Goal: Information Seeking & Learning: Learn about a topic

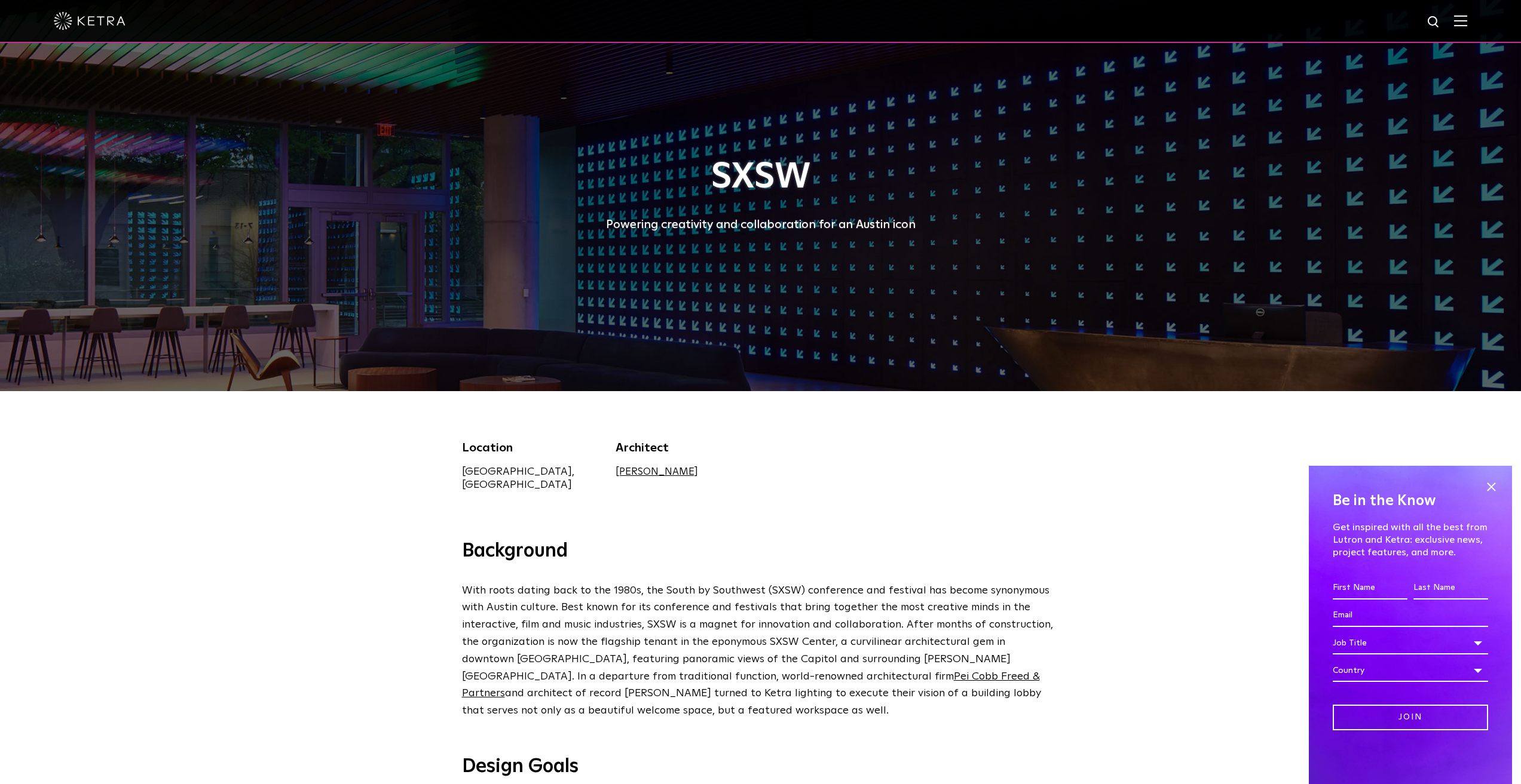
drag, startPoint x: 220, startPoint y: 515, endPoint x: 242, endPoint y: 512, distance: 22.2
click at [220, 515] on div "Location [GEOGRAPHIC_DATA], [GEOGRAPHIC_DATA] Architect Gensler" at bounding box center [760, 465] width 1521 height 148
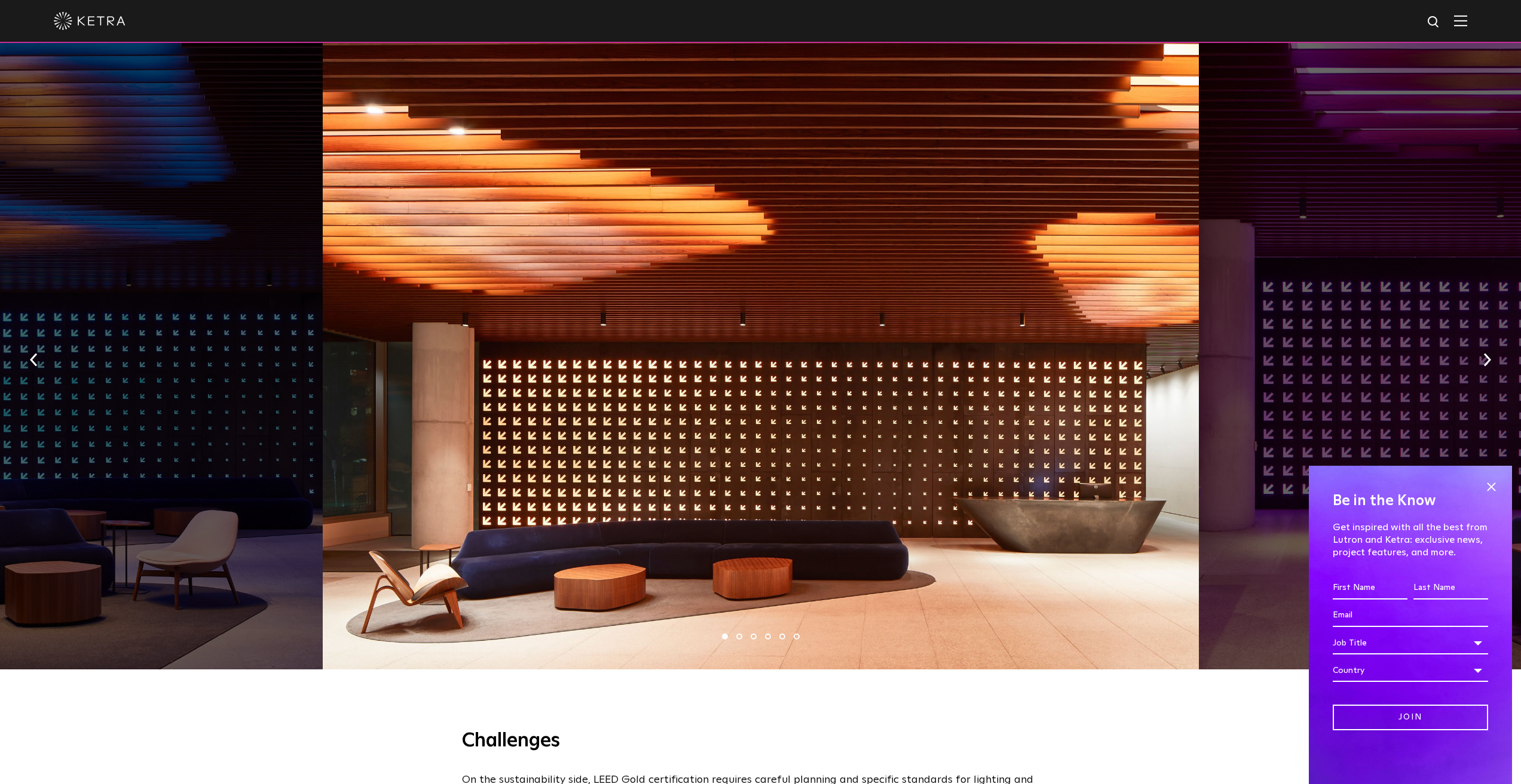
scroll to position [836, 0]
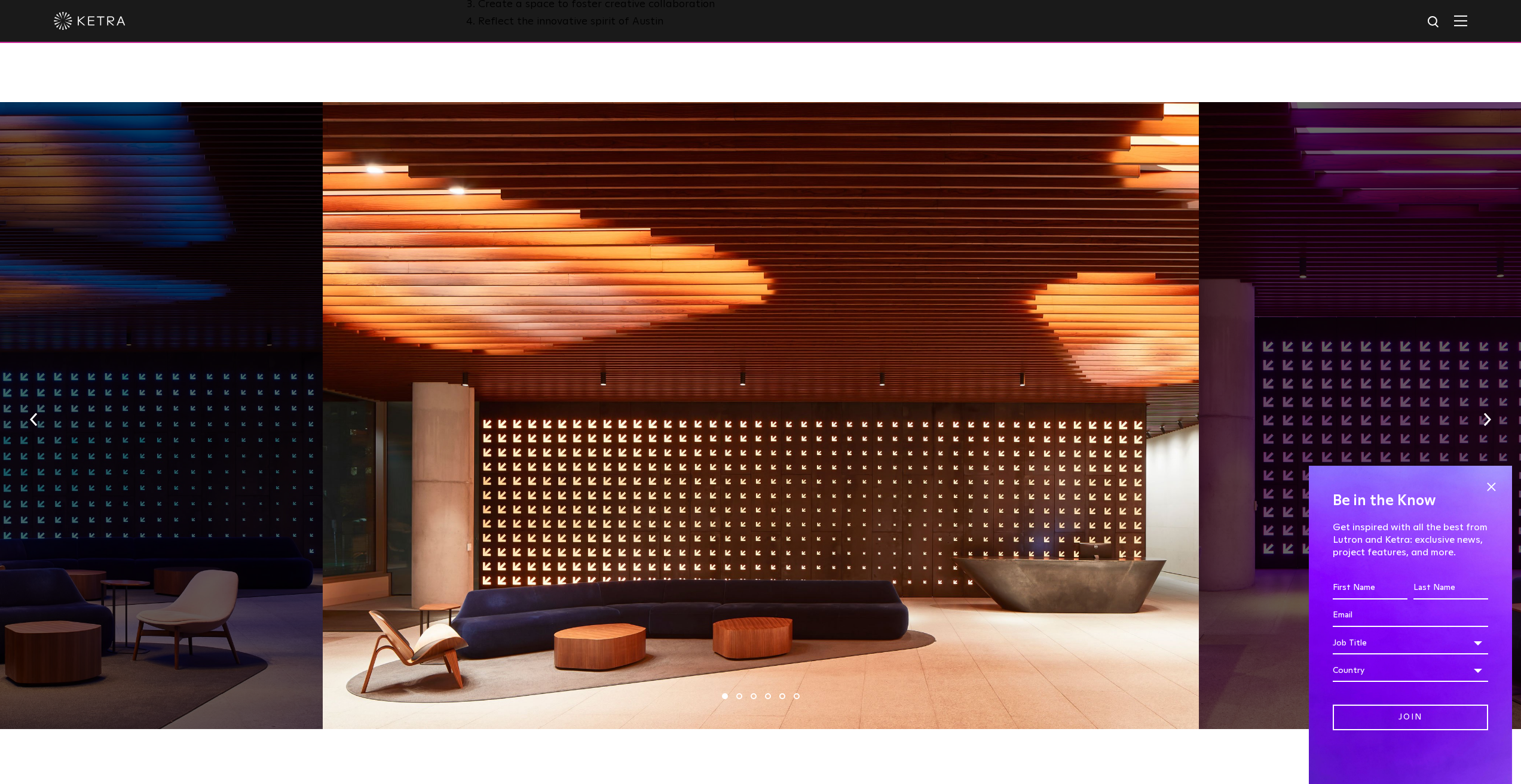
click at [740, 688] on ul "1 2 3 4 5 6" at bounding box center [760, 697] width 1521 height 17
click at [740, 694] on li "2" at bounding box center [740, 697] width 6 height 6
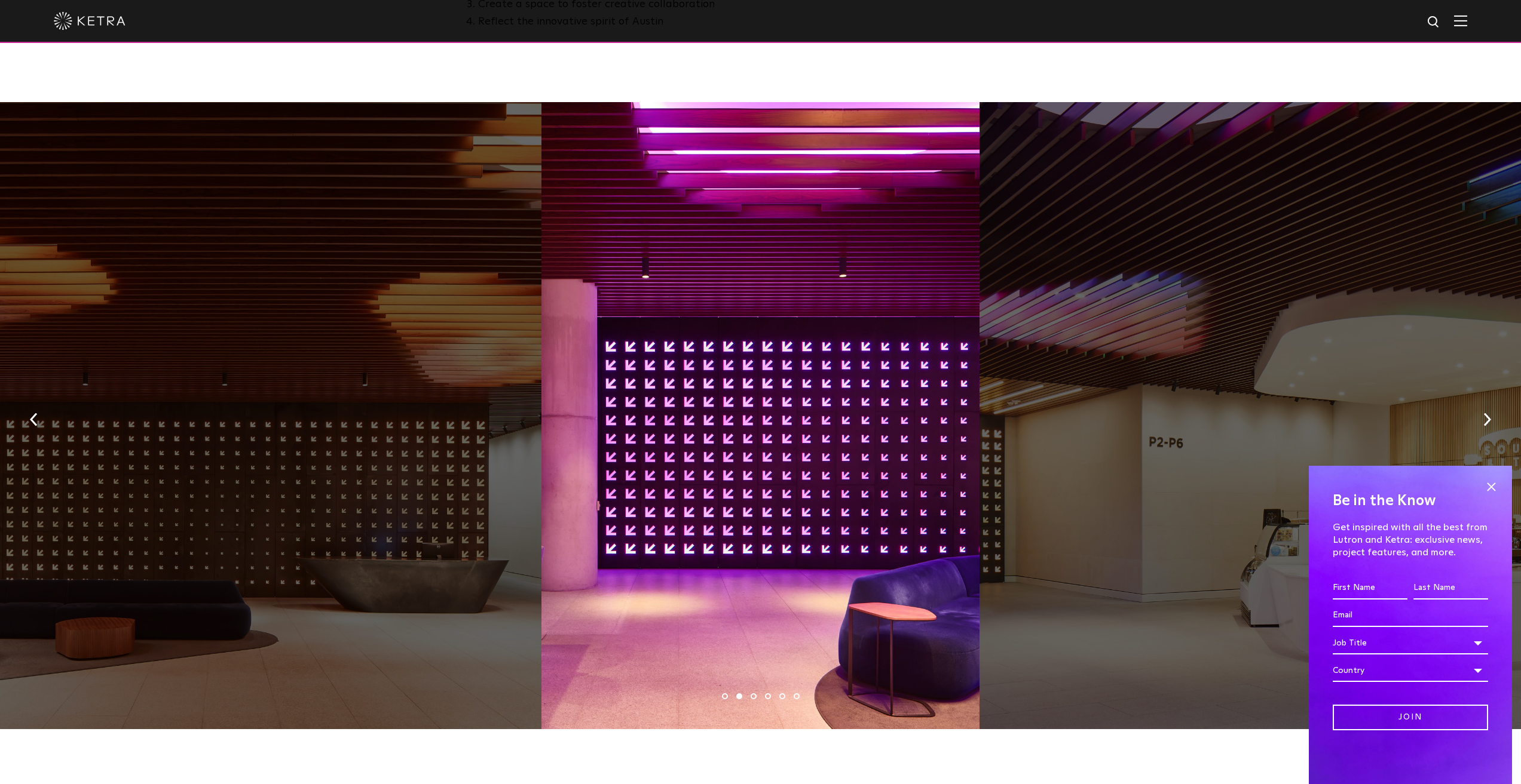
click at [754, 694] on li "3" at bounding box center [753, 697] width 6 height 6
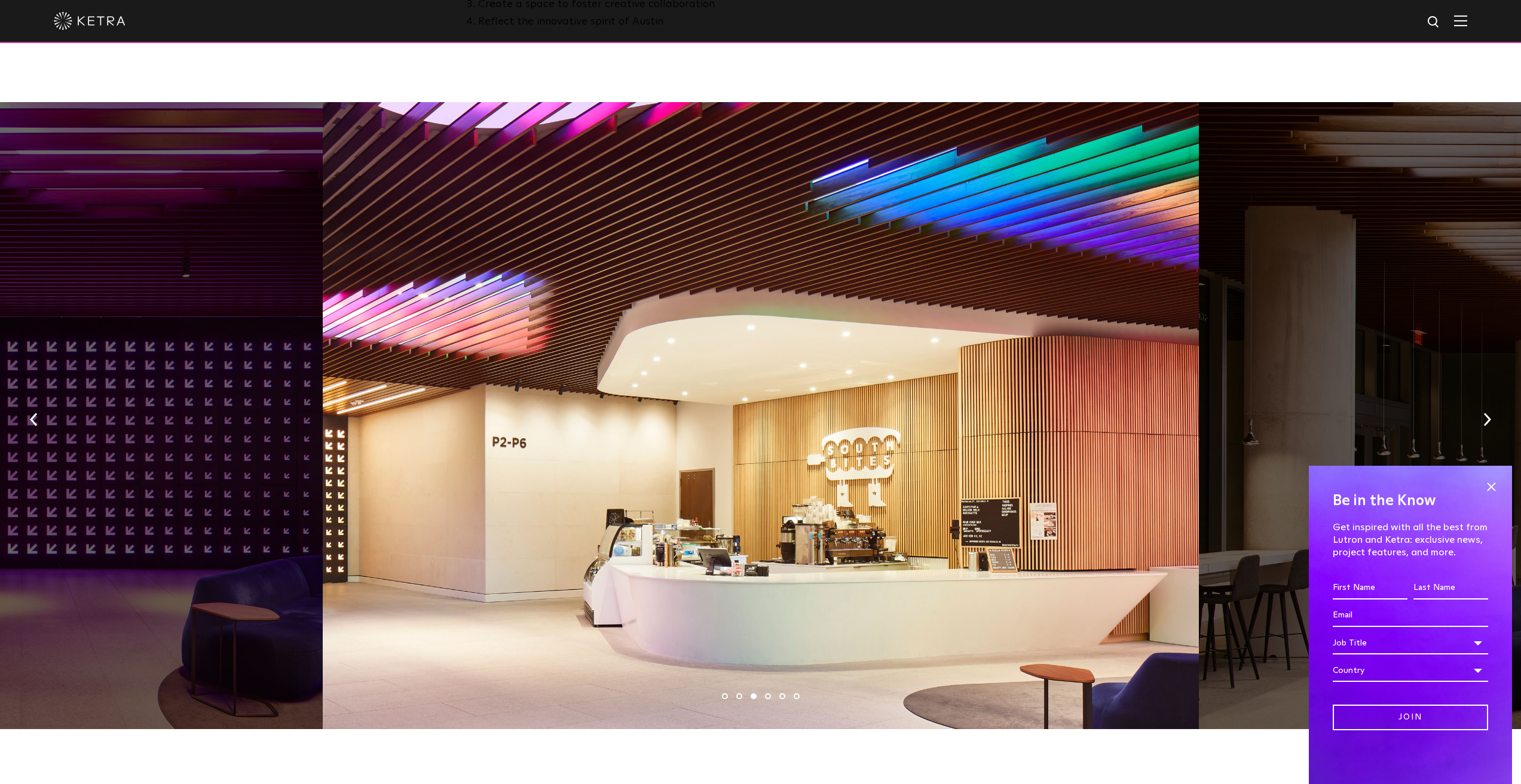
click at [768, 694] on li "4" at bounding box center [768, 697] width 6 height 6
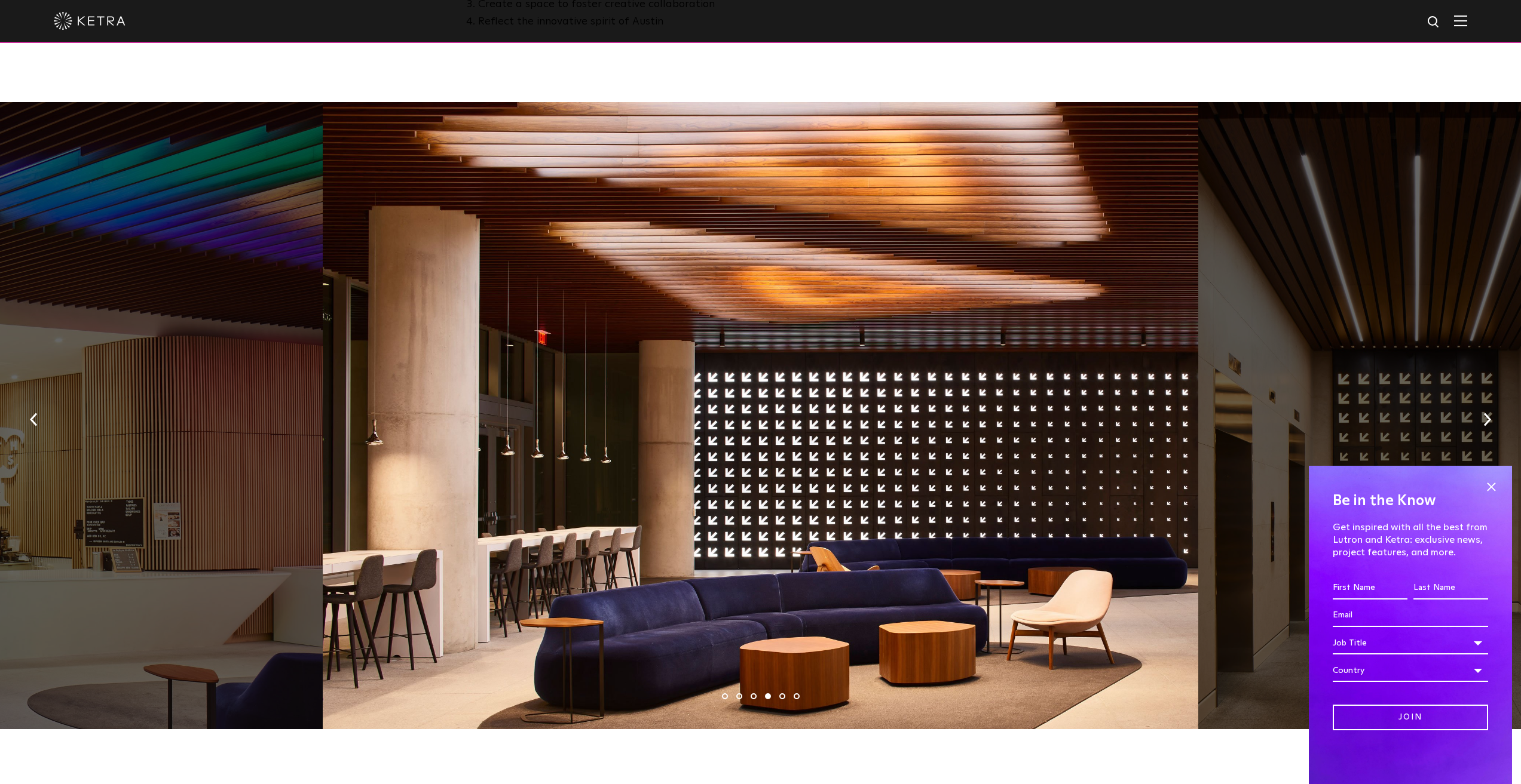
click at [782, 694] on li "5" at bounding box center [782, 697] width 6 height 6
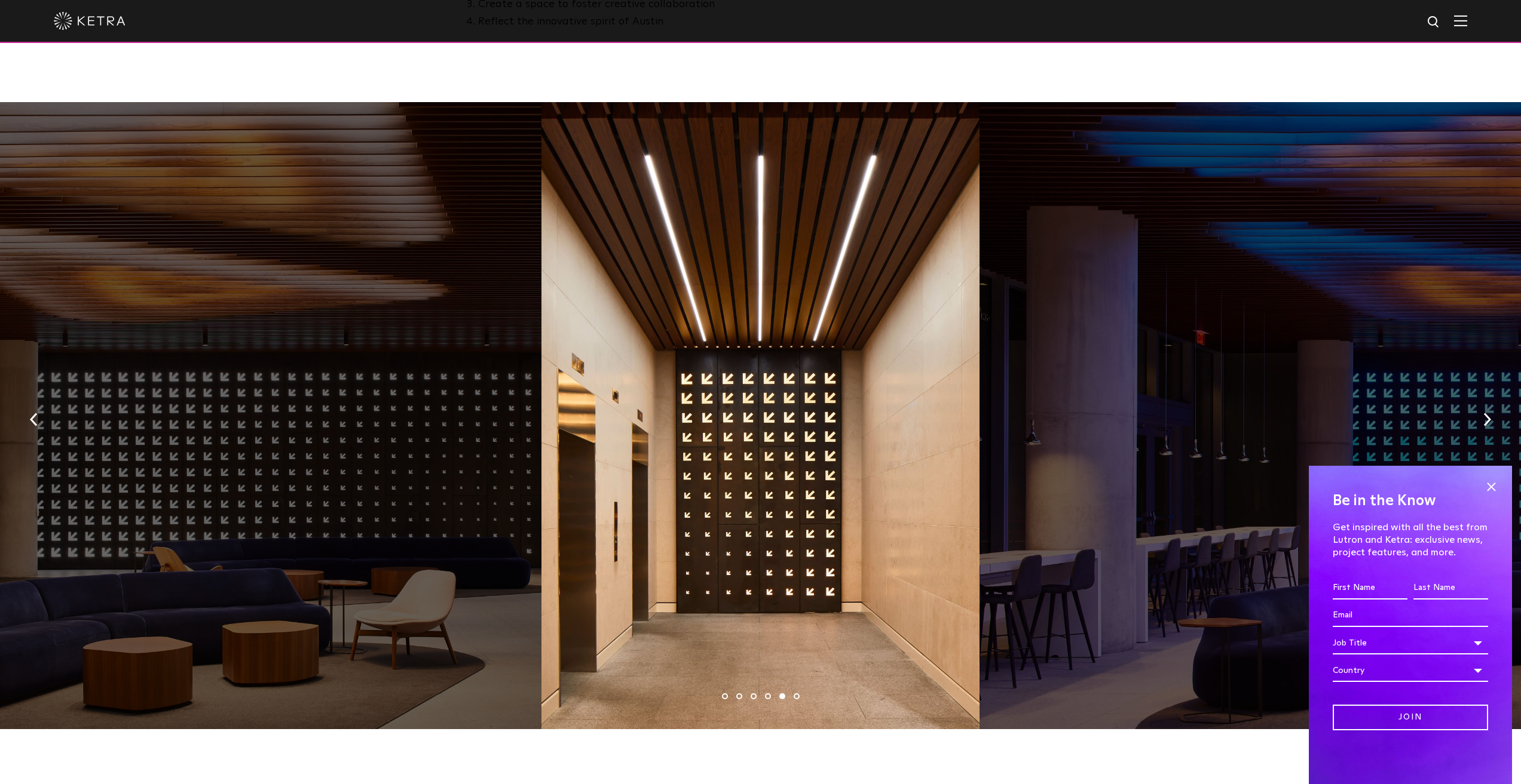
click at [797, 694] on li "6" at bounding box center [797, 697] width 6 height 6
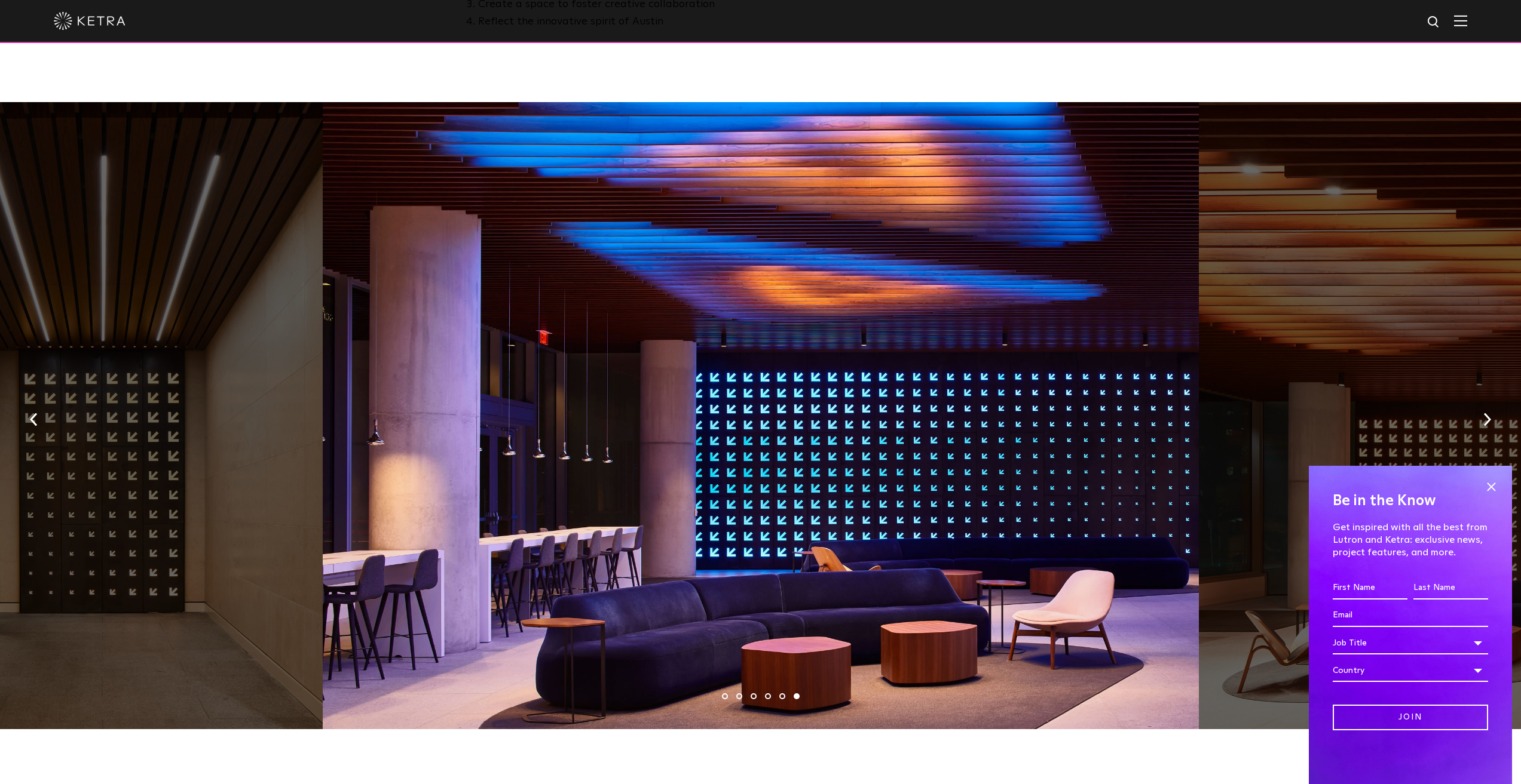
click at [797, 694] on li "6" at bounding box center [797, 697] width 6 height 6
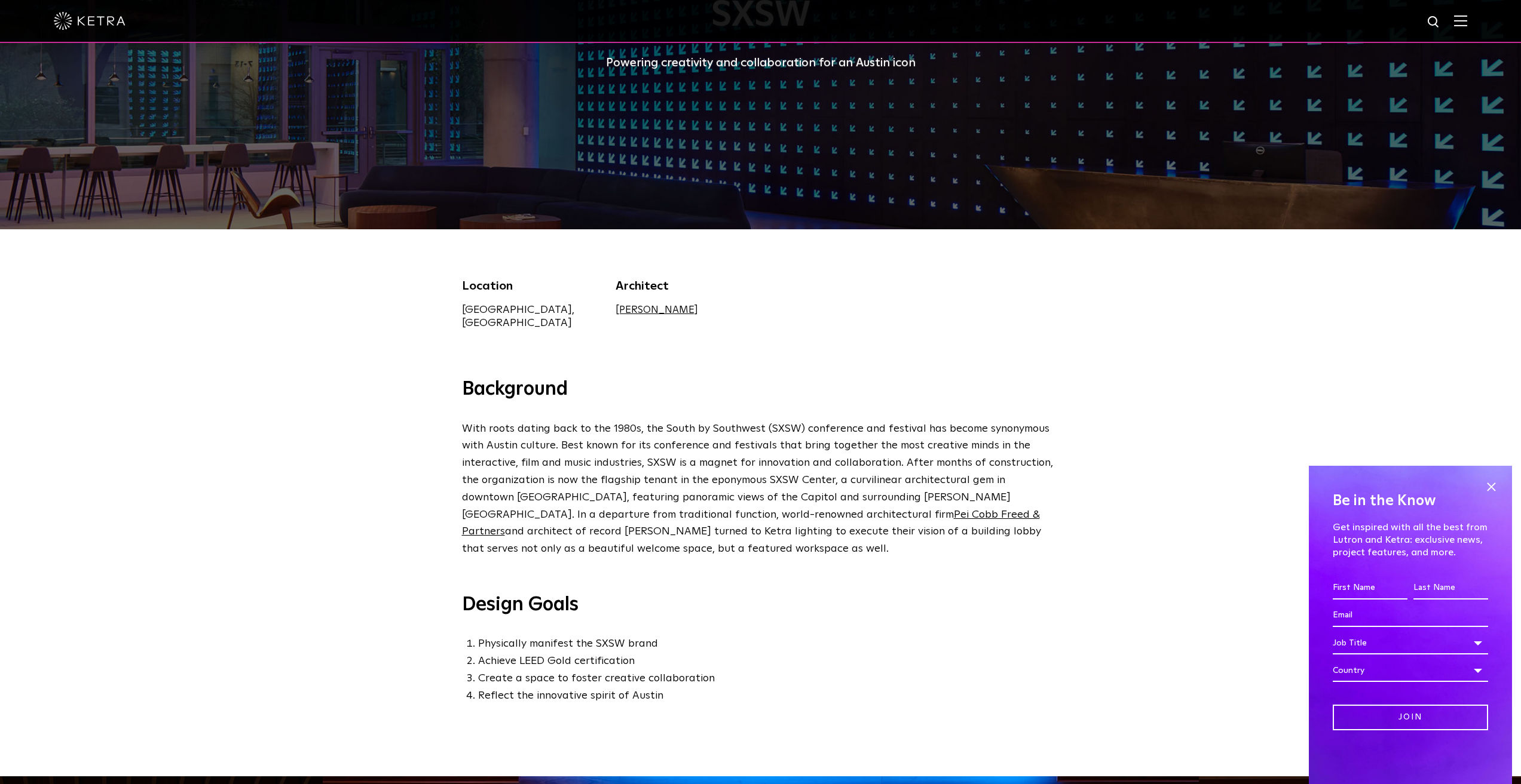
scroll to position [0, 0]
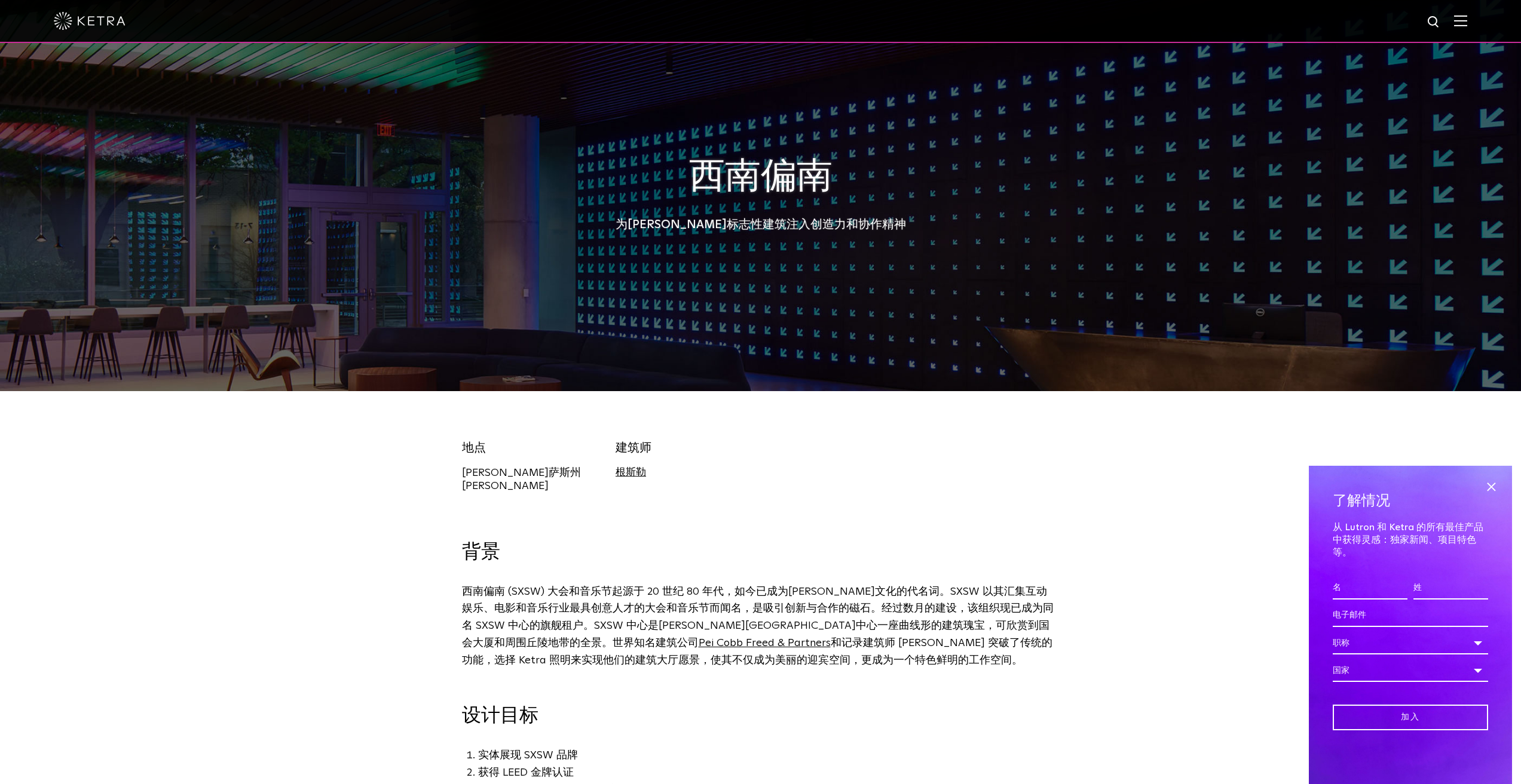
click at [771, 484] on div "地点 [PERSON_NAME][GEOGRAPHIC_DATA][PERSON_NAME] 建筑师 [GEOGRAPHIC_DATA]勒" at bounding box center [761, 473] width 616 height 69
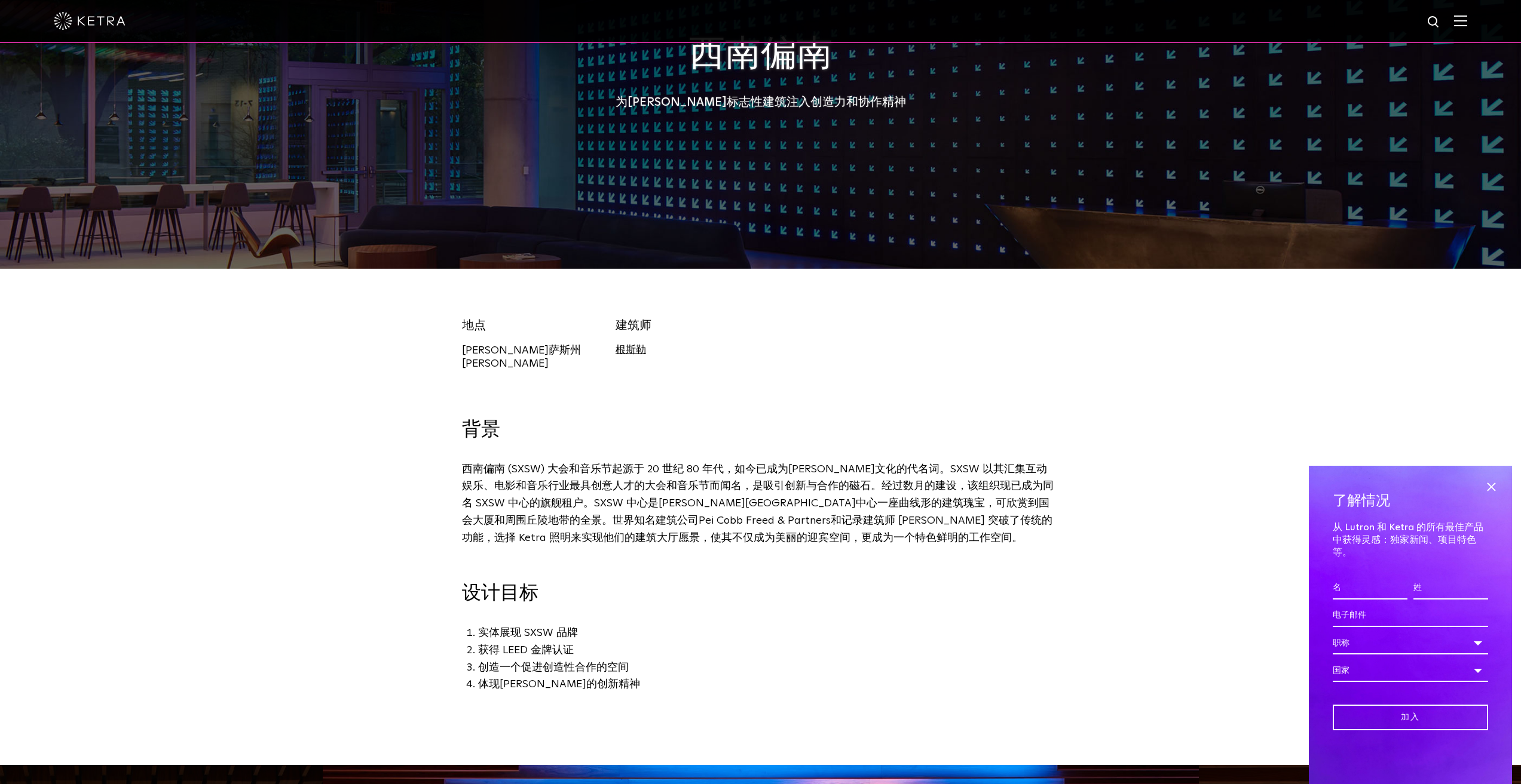
scroll to position [179, 0]
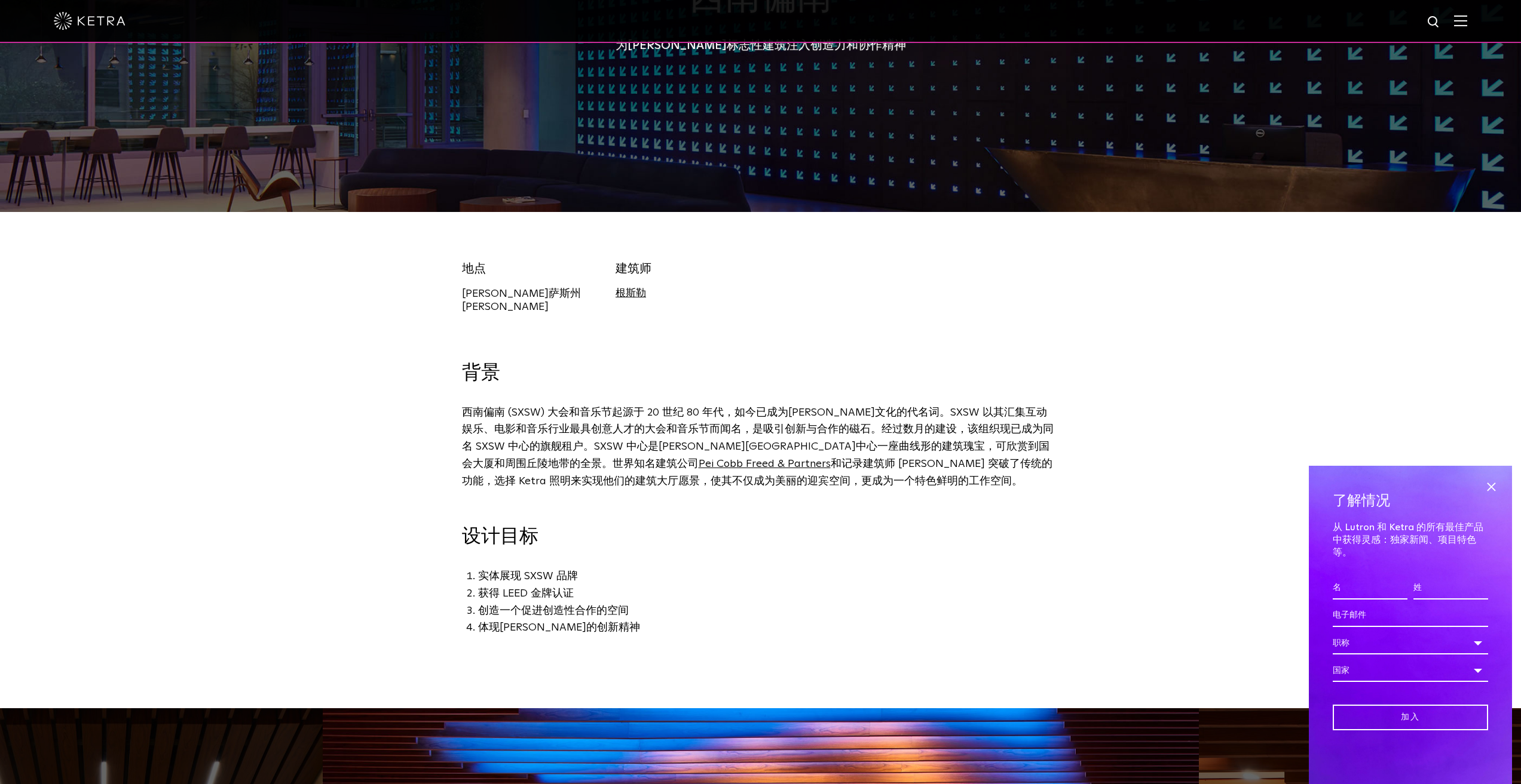
drag, startPoint x: 465, startPoint y: 296, endPoint x: 550, endPoint y: 293, distance: 85.1
click at [550, 293] on div "[PERSON_NAME]萨斯州[PERSON_NAME]" at bounding box center [530, 300] width 136 height 27
click at [551, 343] on div "地点 [PERSON_NAME][GEOGRAPHIC_DATA][PERSON_NAME] 建筑师 [GEOGRAPHIC_DATA]勒" at bounding box center [760, 286] width 1521 height 150
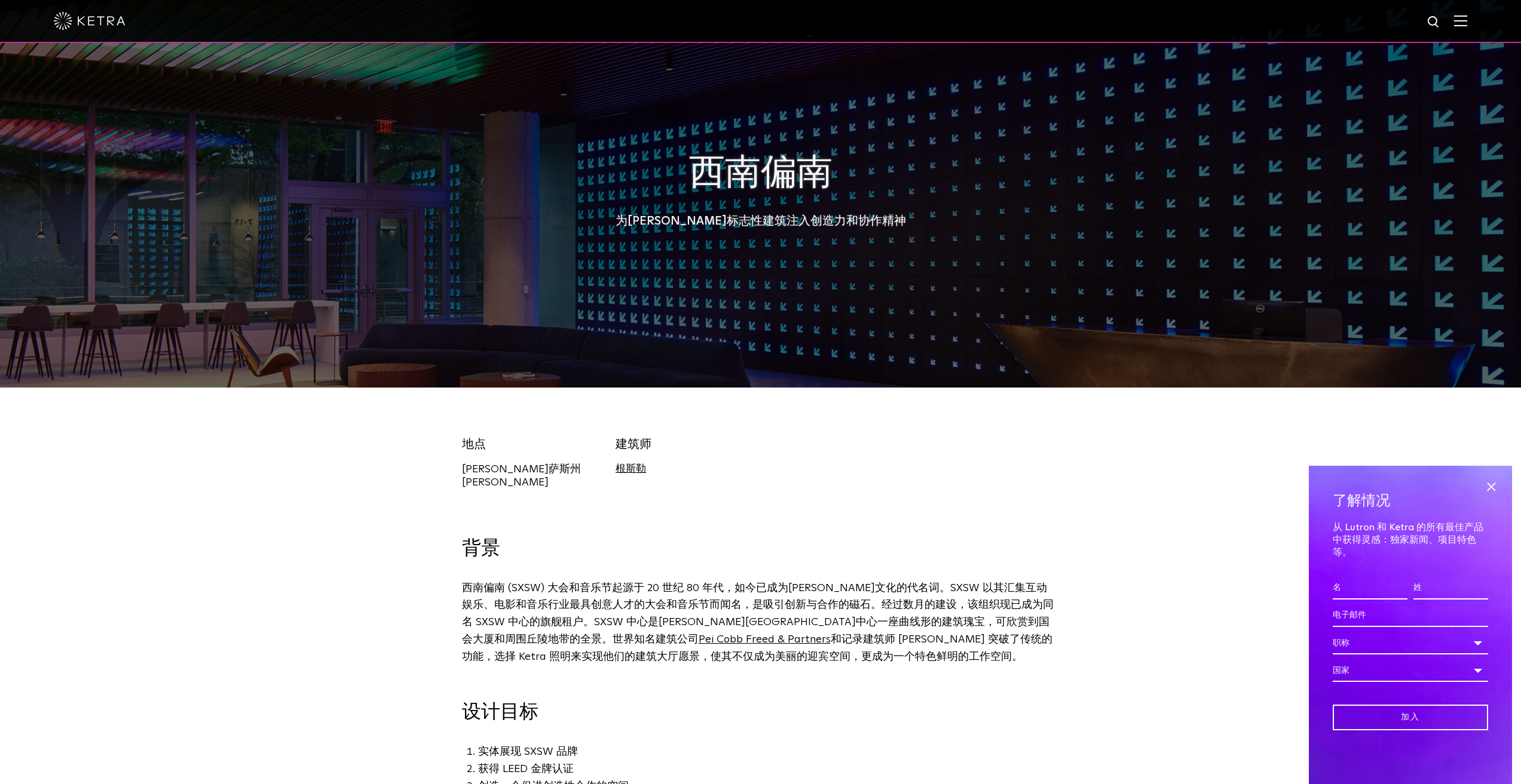
scroll to position [0, 0]
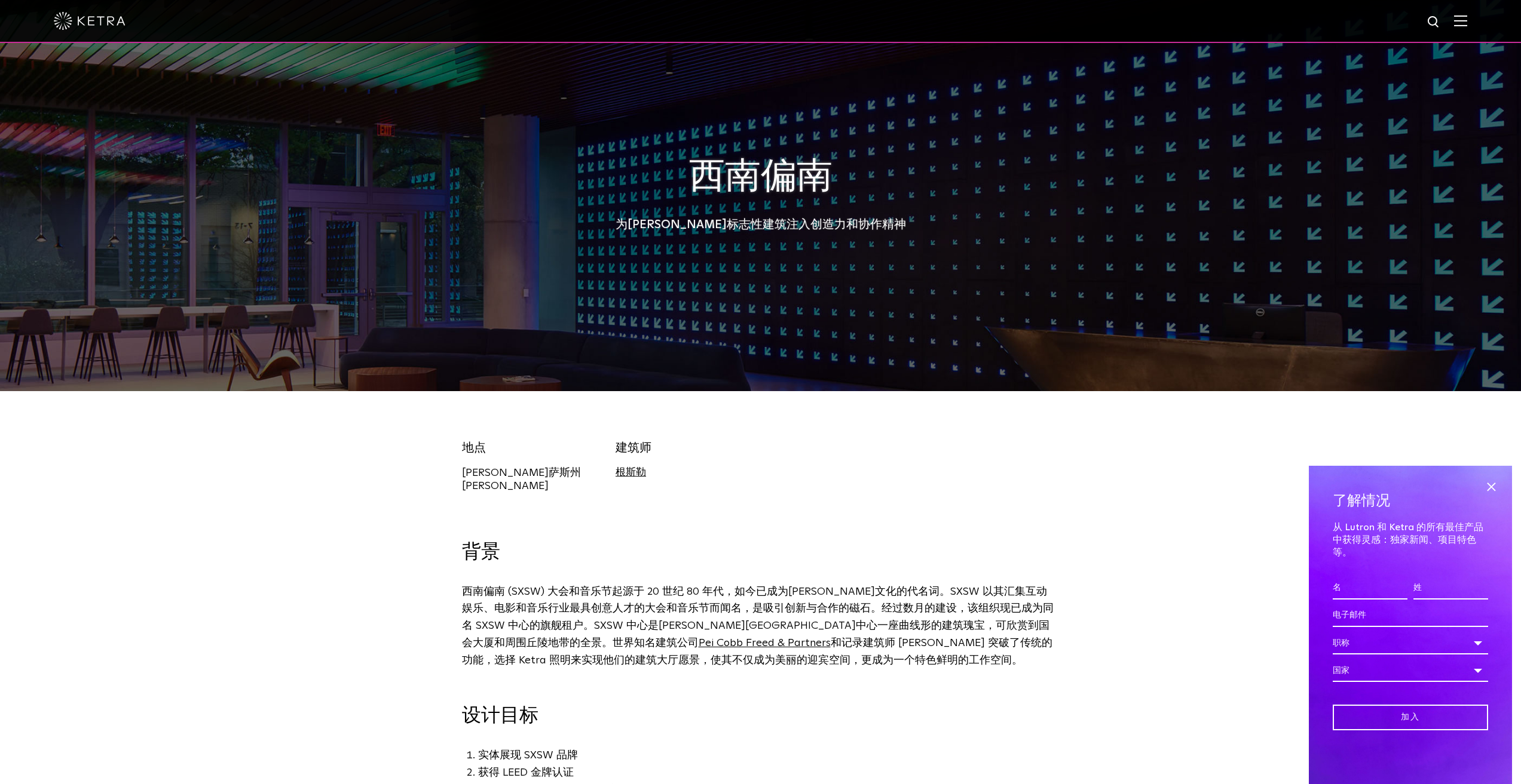
drag, startPoint x: 466, startPoint y: 474, endPoint x: 550, endPoint y: 474, distance: 84.0
click at [550, 474] on div "[PERSON_NAME]萨斯州[PERSON_NAME]" at bounding box center [530, 479] width 136 height 27
copy font "[PERSON_NAME]萨斯州[PERSON_NAME]"
drag, startPoint x: 815, startPoint y: 530, endPoint x: 664, endPoint y: 536, distance: 151.1
click at [816, 540] on h3 "背景" at bounding box center [760, 553] width 598 height 25
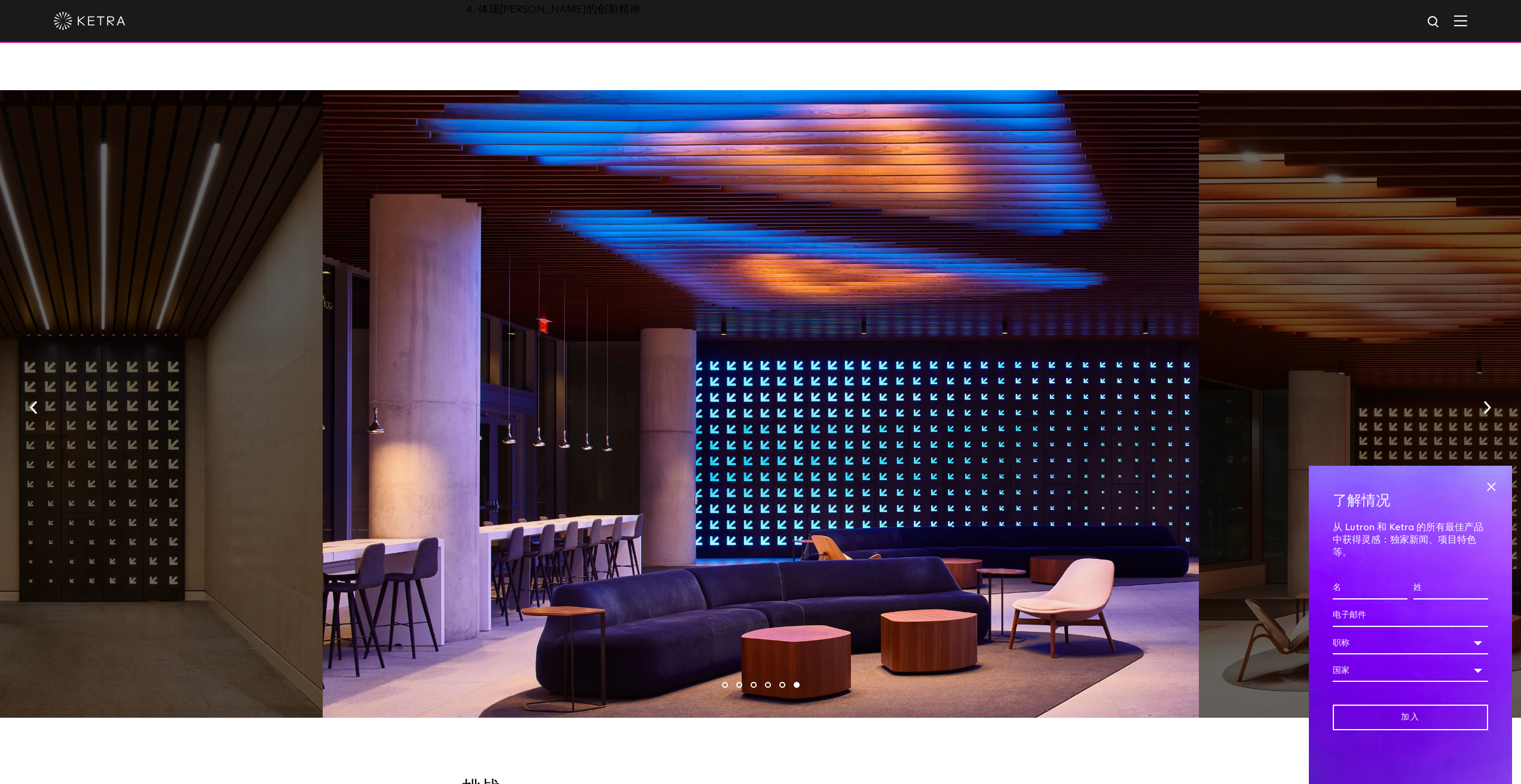
scroll to position [777, 0]
